Goal: Information Seeking & Learning: Learn about a topic

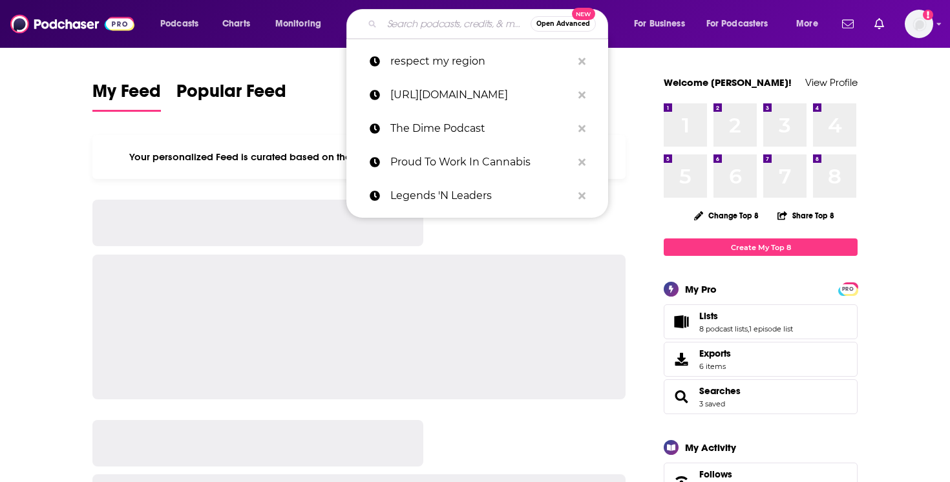
click at [494, 22] on input "Search podcasts, credits, & more..." at bounding box center [456, 24] width 149 height 21
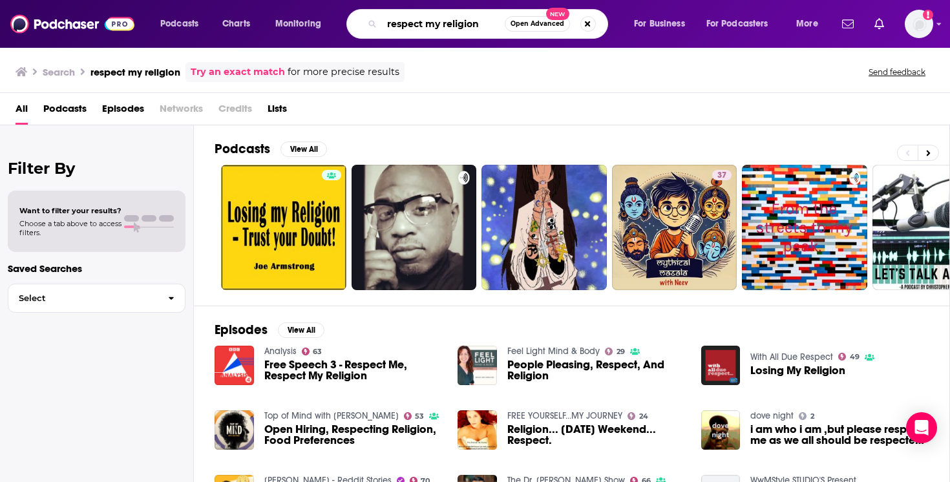
click at [461, 23] on input "respect my religion" at bounding box center [443, 24] width 123 height 21
click at [470, 23] on input "respect my religion" at bounding box center [443, 24] width 123 height 21
type input "respect my region"
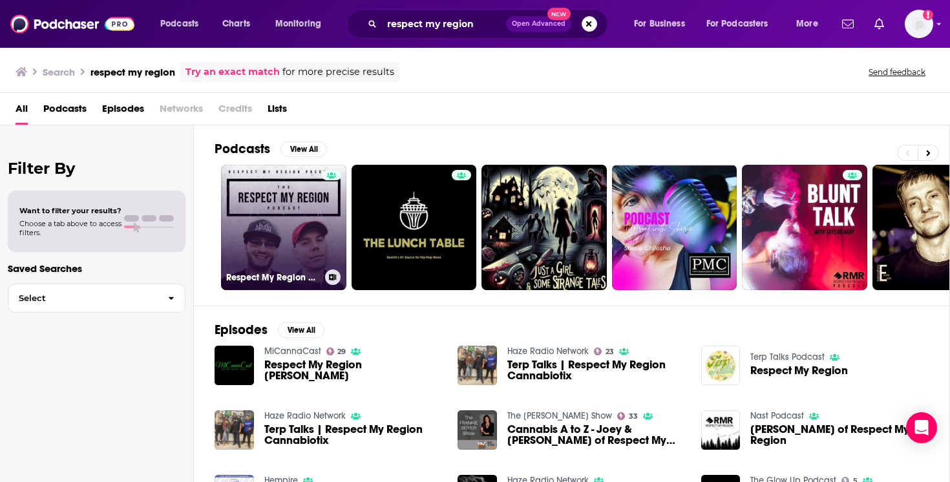
click at [290, 243] on link "Respect My Region Presents: The RMR Podcast" at bounding box center [283, 227] width 125 height 125
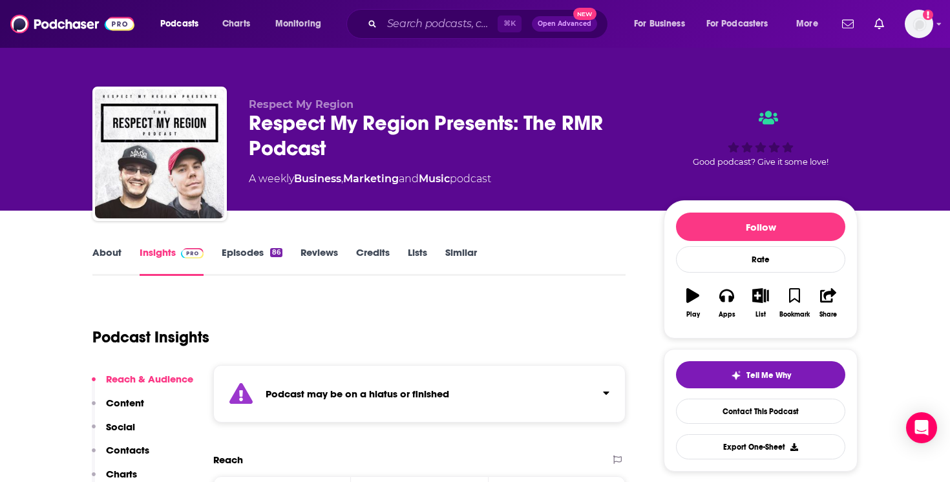
click at [111, 253] on link "About" at bounding box center [106, 261] width 29 height 30
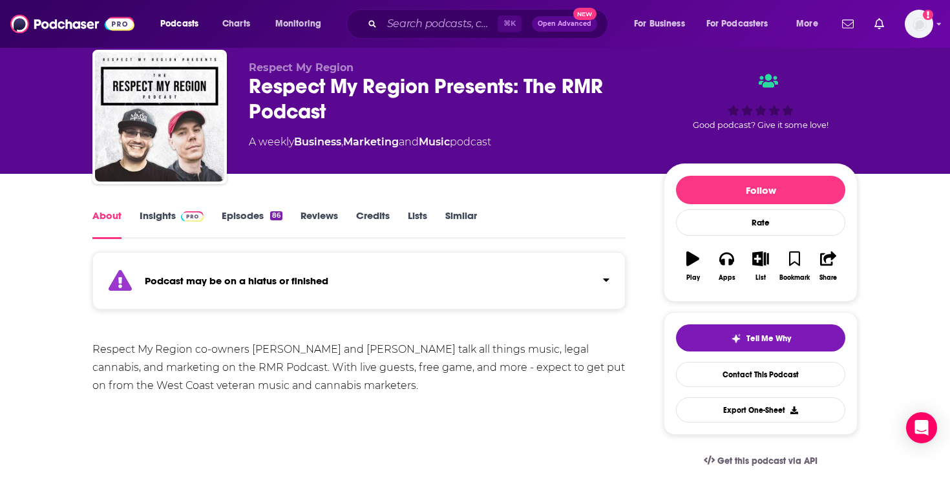
scroll to position [35, 0]
